Goal: Information Seeking & Learning: Learn about a topic

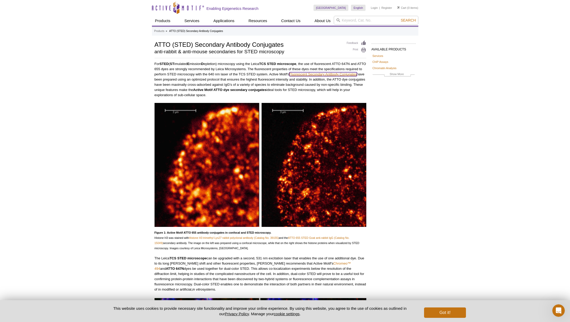
click at [337, 73] on link "Fluorescent Secondary Antibody Conjugates" at bounding box center [323, 74] width 68 height 4
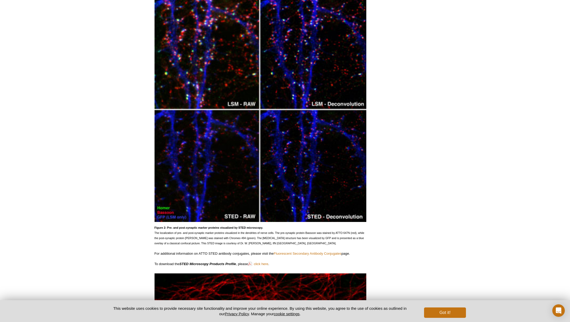
scroll to position [302, 0]
